Goal: Book appointment/travel/reservation

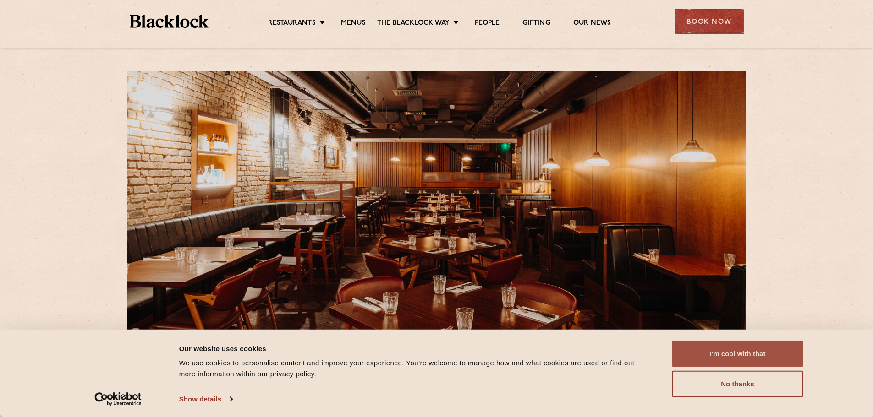
click at [740, 344] on button "I'm cool with that" at bounding box center [737, 354] width 131 height 27
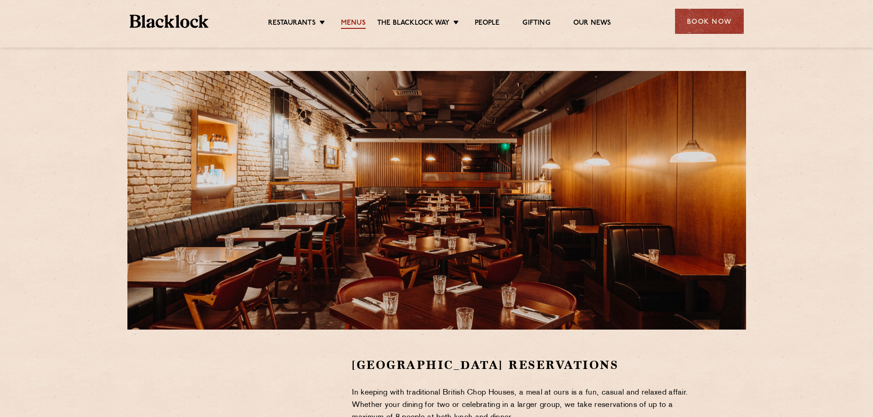
click at [351, 25] on link "Menus" at bounding box center [353, 24] width 25 height 10
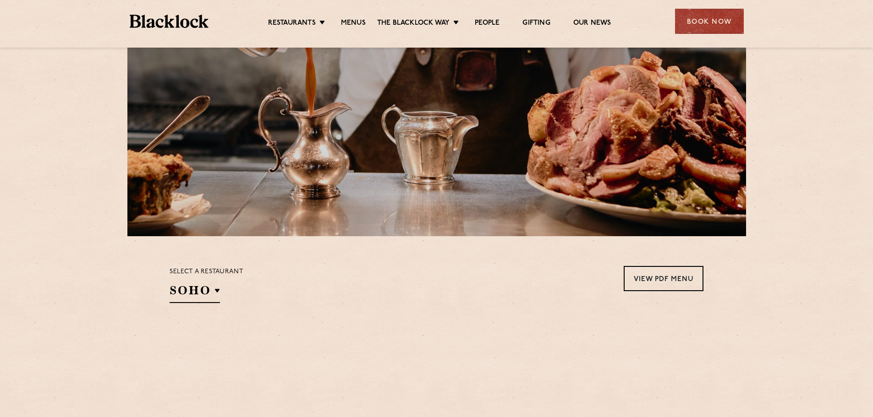
scroll to position [275, 0]
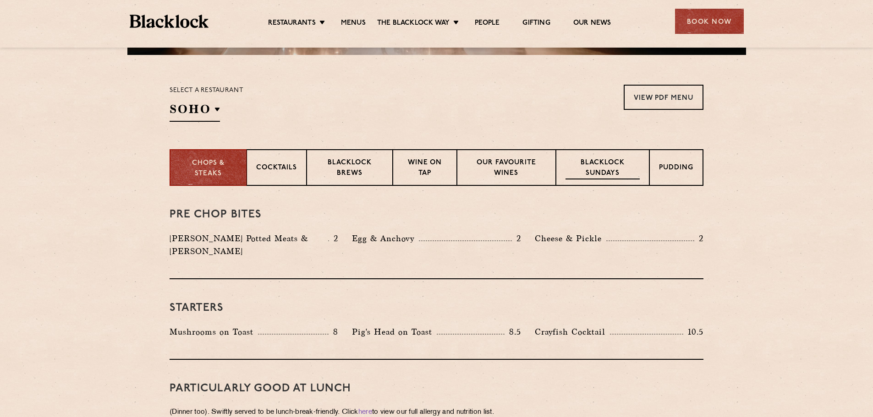
click at [615, 173] on p "Blacklock Sundays" at bounding box center [602, 169] width 74 height 22
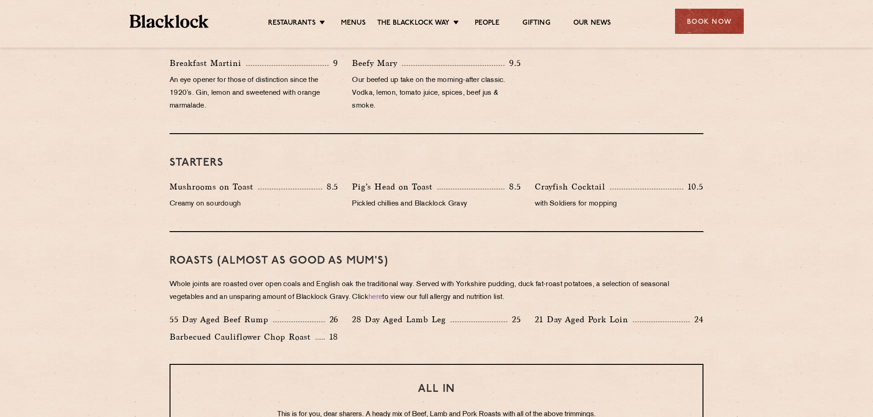
scroll to position [367, 0]
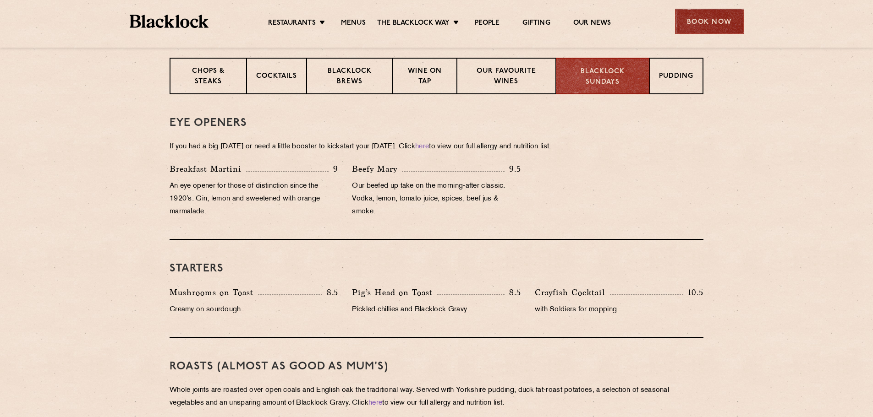
click at [728, 13] on div "Book Now" at bounding box center [709, 21] width 69 height 25
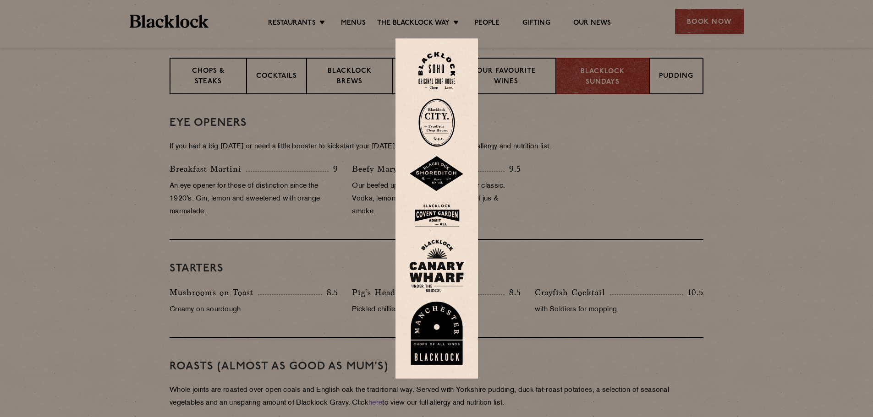
click at [445, 207] on img at bounding box center [436, 216] width 55 height 30
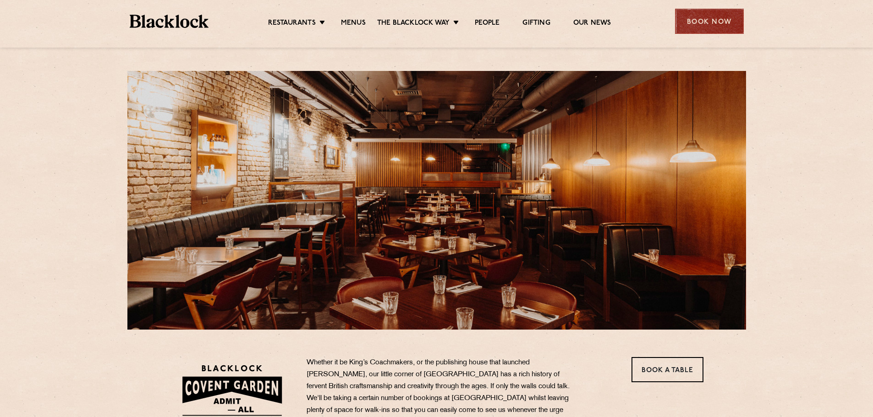
click at [713, 13] on div "Book Now" at bounding box center [709, 21] width 69 height 25
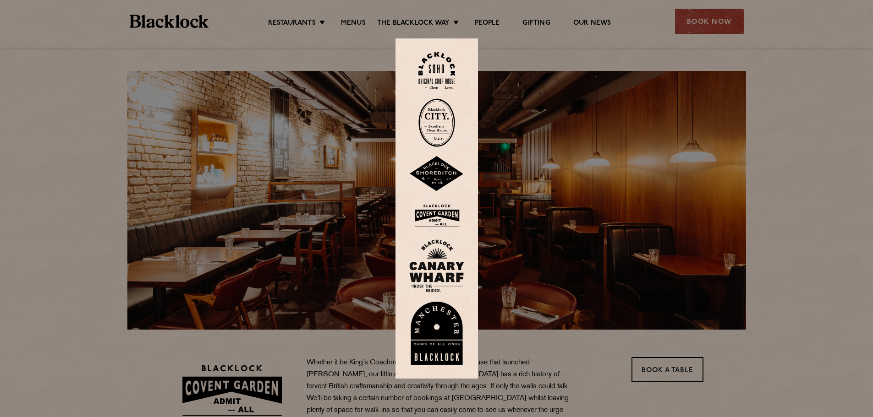
click at [442, 222] on img at bounding box center [436, 216] width 55 height 30
